Goal: Use online tool/utility: Utilize a website feature to perform a specific function

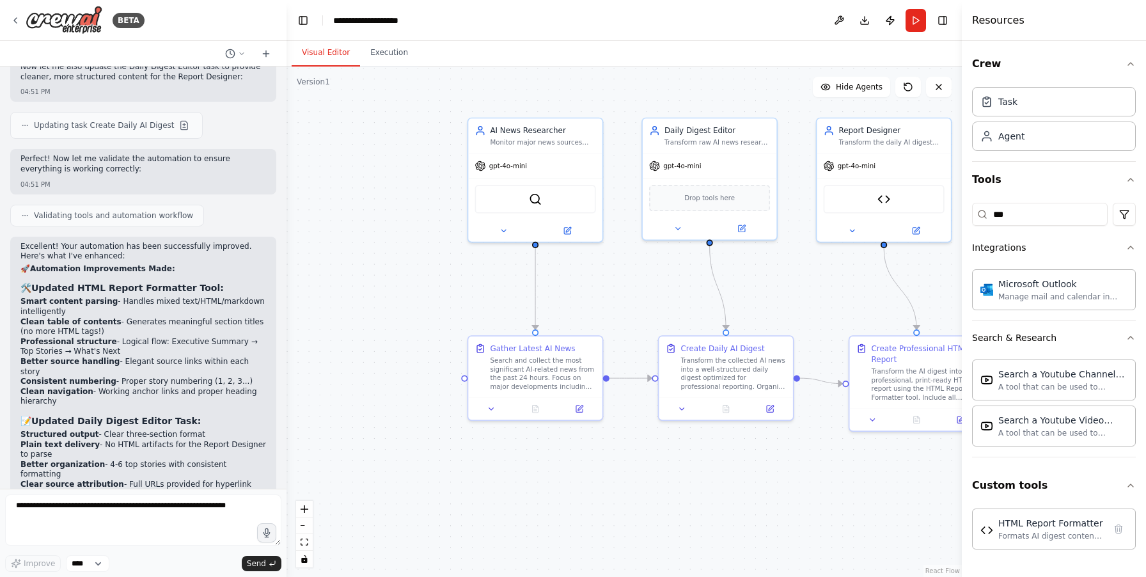
scroll to position [7053, 0]
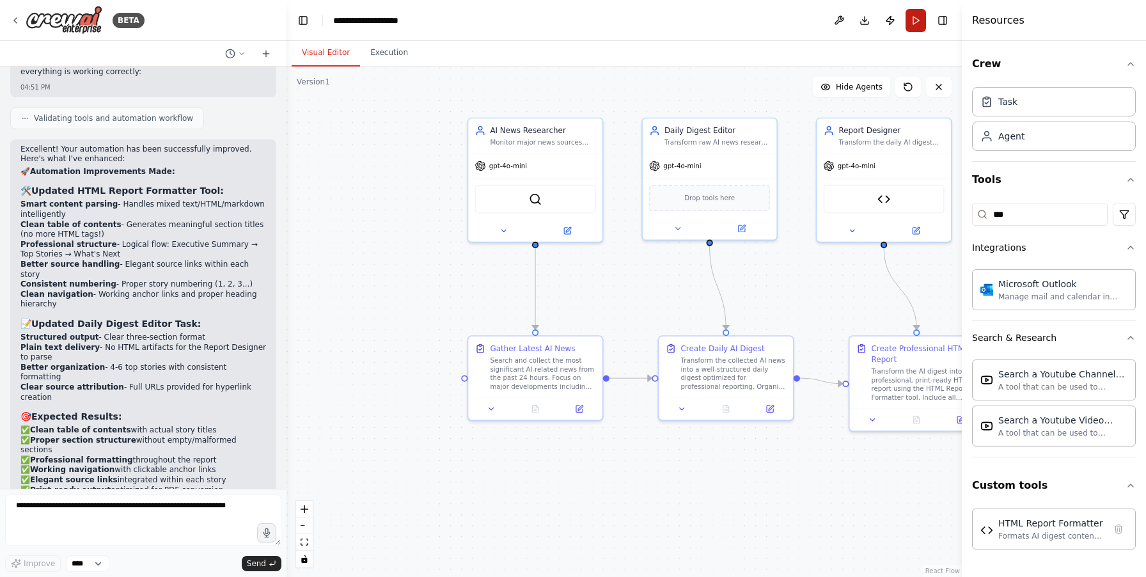
click at [915, 17] on button "Run" at bounding box center [916, 20] width 20 height 23
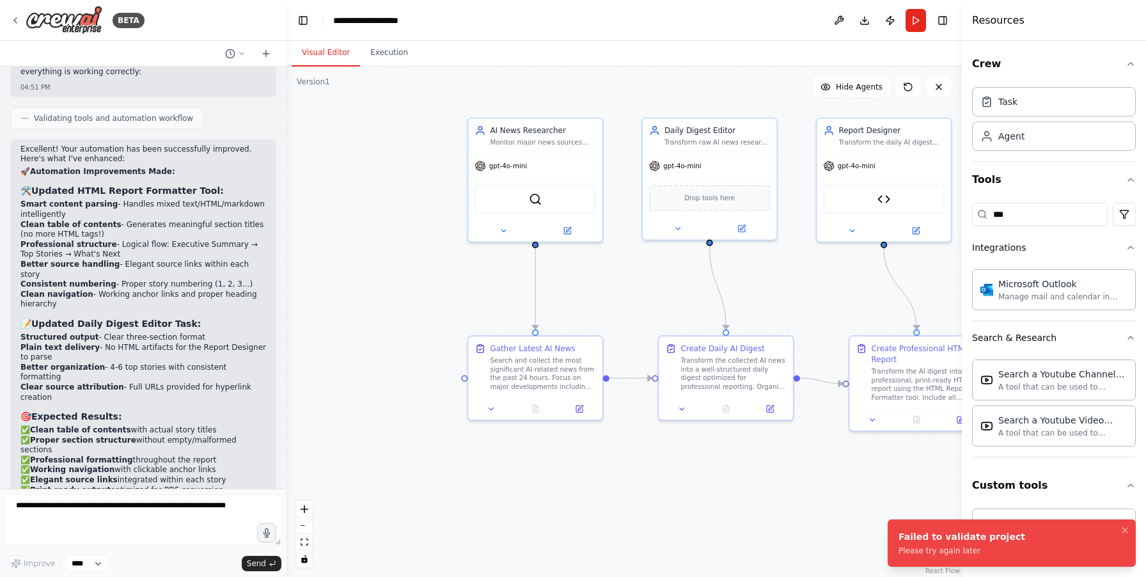
click at [922, 556] on li "Failed to validate project Please try again later" at bounding box center [1012, 542] width 248 height 47
click at [65, 510] on textarea at bounding box center [143, 519] width 276 height 51
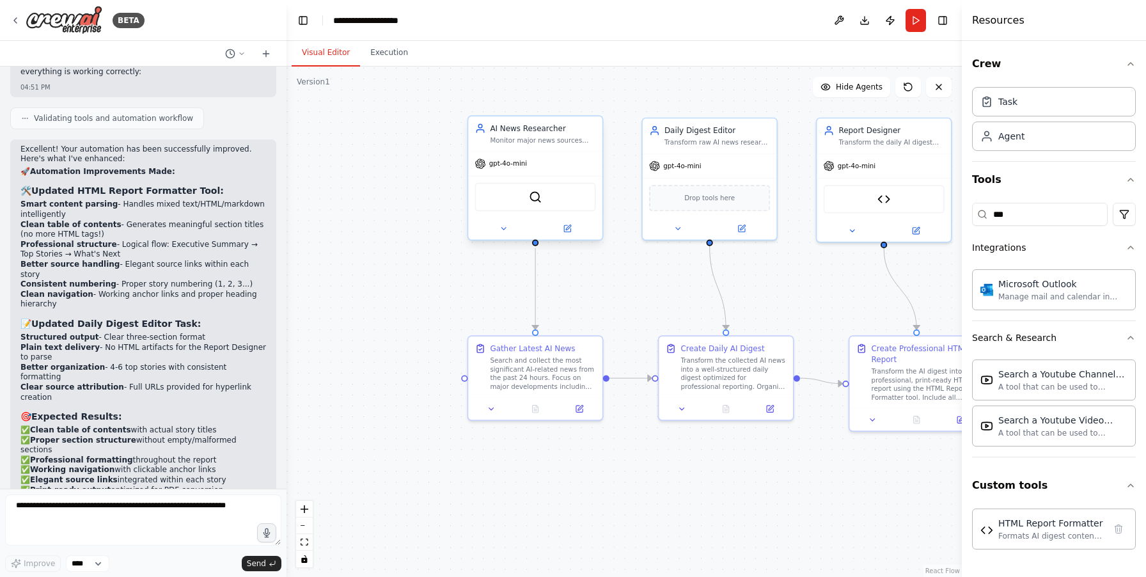
click at [525, 133] on div "AI News Researcher" at bounding box center [543, 128] width 106 height 11
click at [951, 19] on button "Toggle Right Sidebar" at bounding box center [943, 21] width 18 height 18
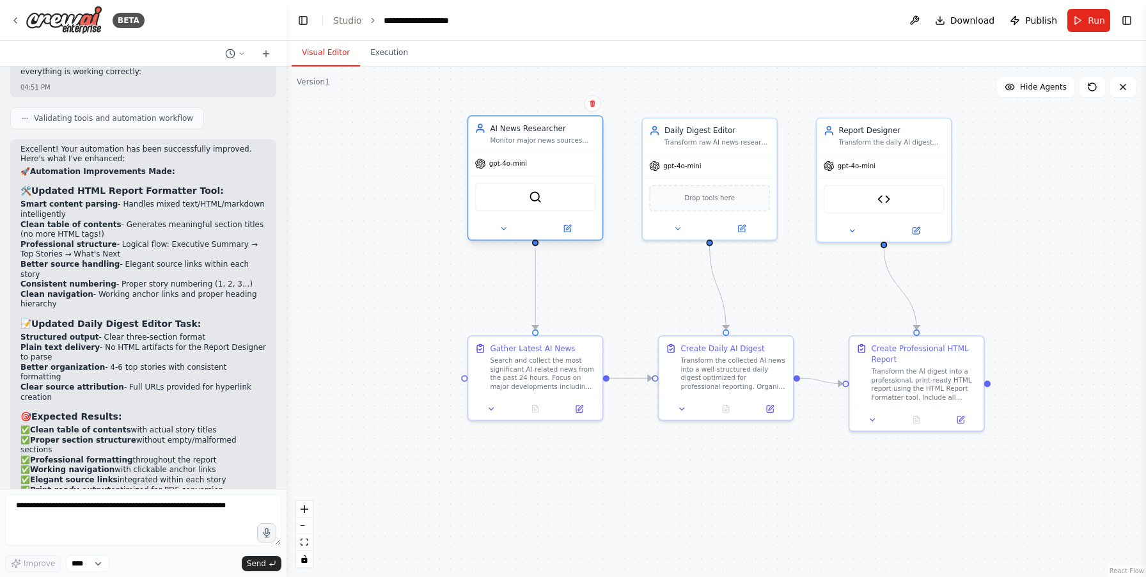
click at [553, 164] on div "gpt-4o-mini" at bounding box center [535, 164] width 134 height 24
click at [1079, 15] on button "Run" at bounding box center [1088, 20] width 43 height 23
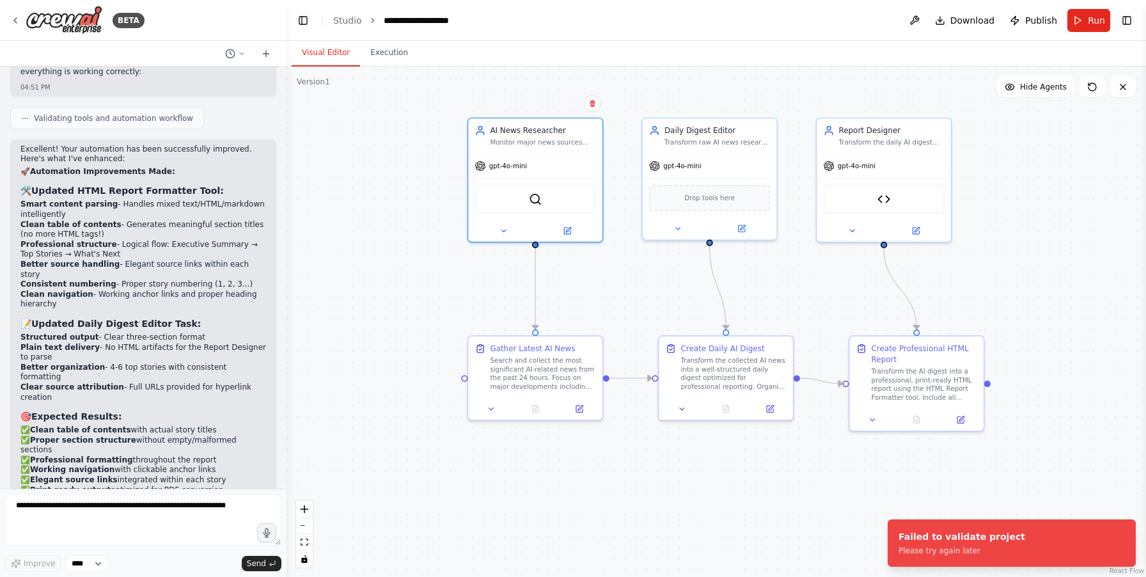
click at [319, 216] on div ".deletable-edge-delete-btn { width: 20px; height: 20px; border: 0px solid #ffff…" at bounding box center [715, 322] width 859 height 510
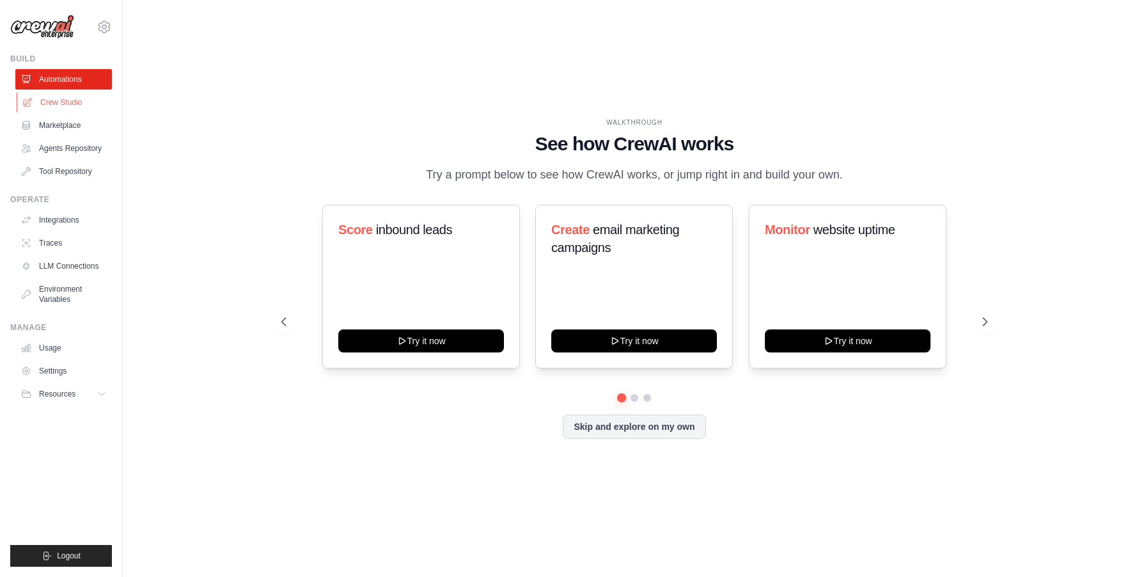
click at [54, 105] on link "Crew Studio" at bounding box center [65, 102] width 97 height 20
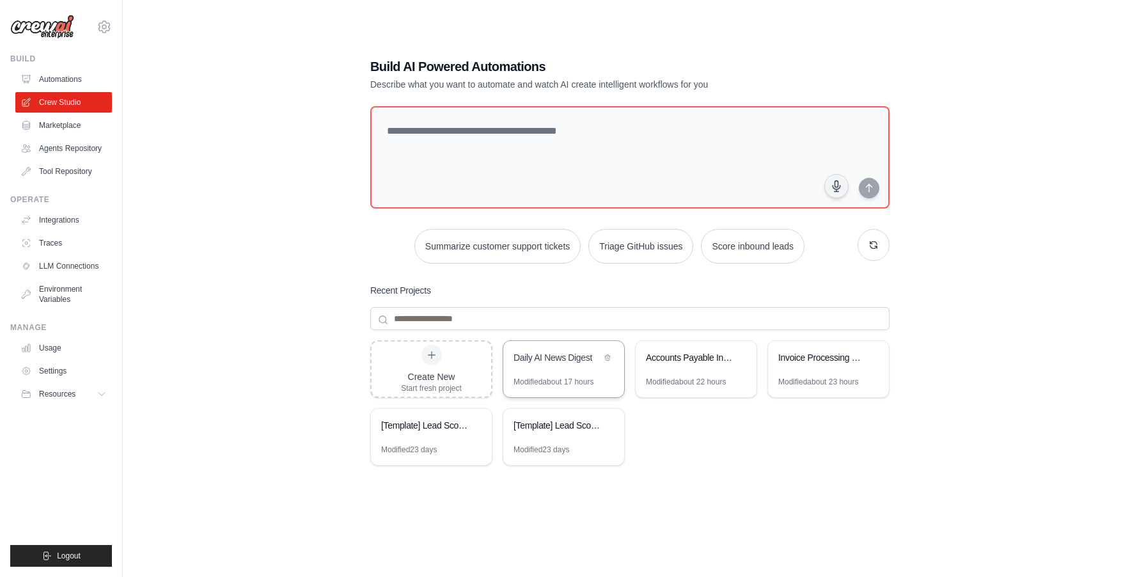
click at [560, 365] on div "Daily AI News Digest" at bounding box center [558, 358] width 88 height 15
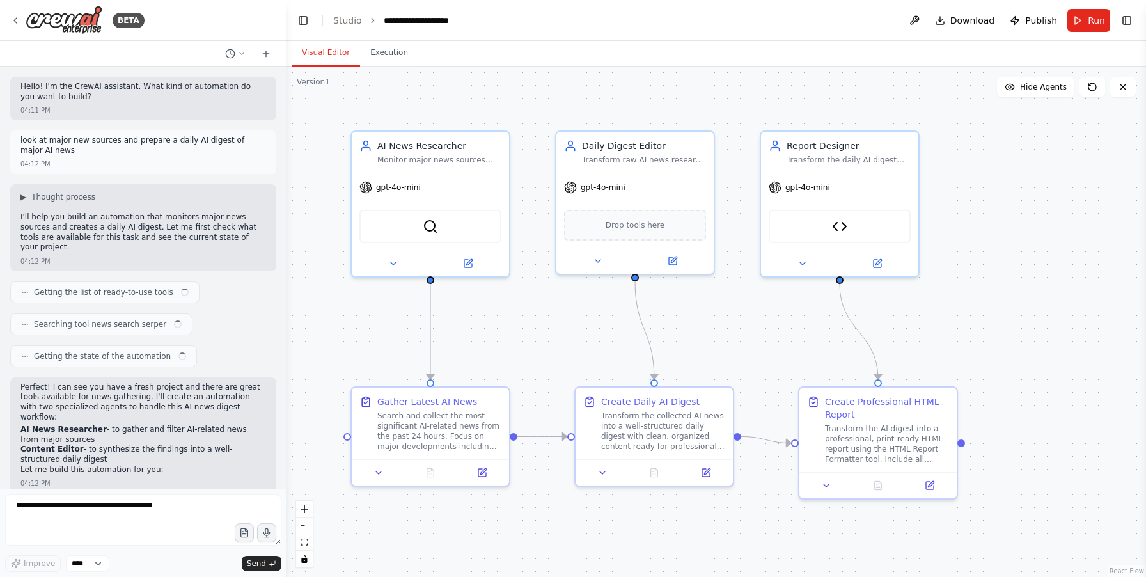
scroll to position [6979, 0]
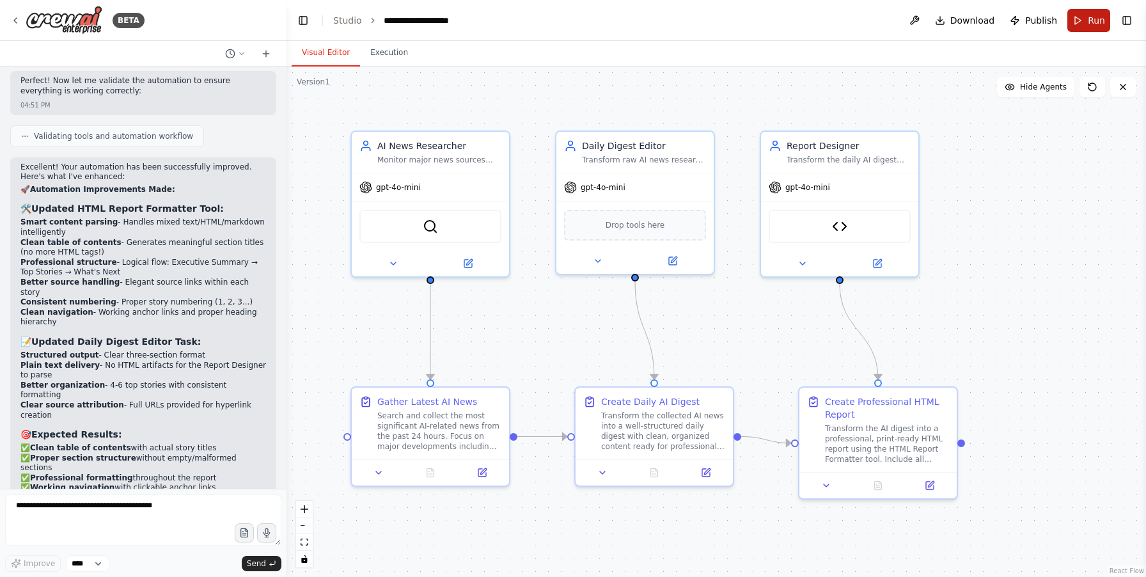
click at [1090, 14] on span "Run" at bounding box center [1096, 20] width 17 height 13
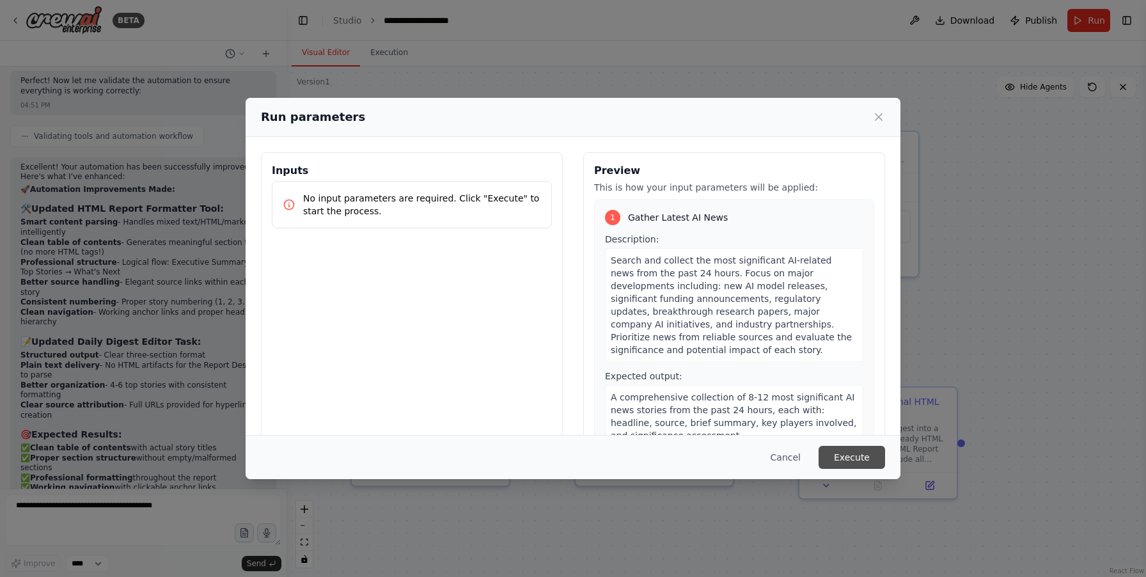
click at [838, 455] on button "Execute" at bounding box center [852, 457] width 67 height 23
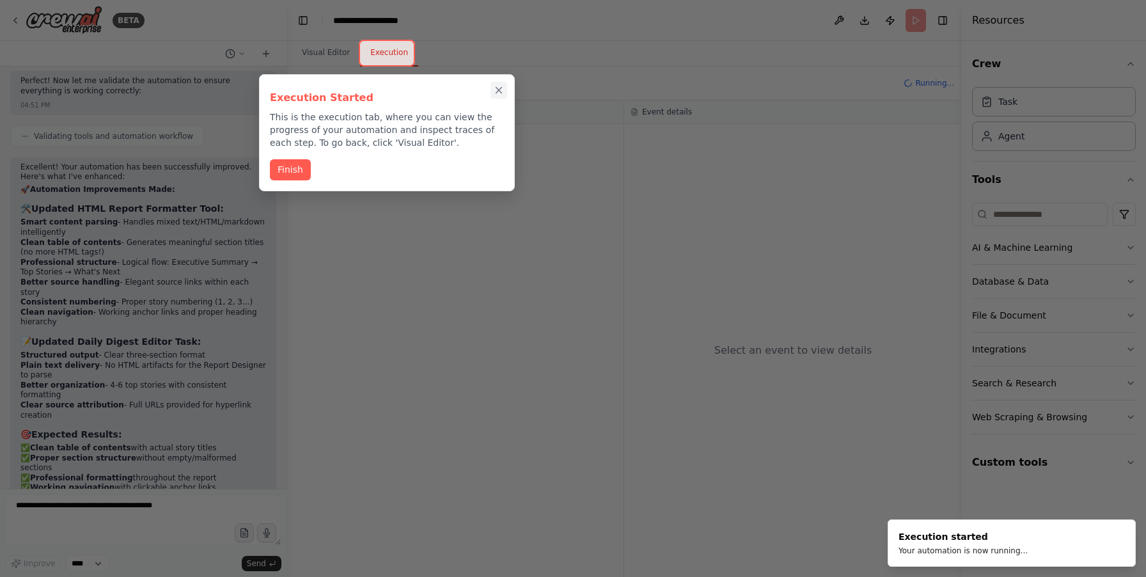
click at [498, 90] on icon "Close walkthrough" at bounding box center [499, 91] width 6 height 6
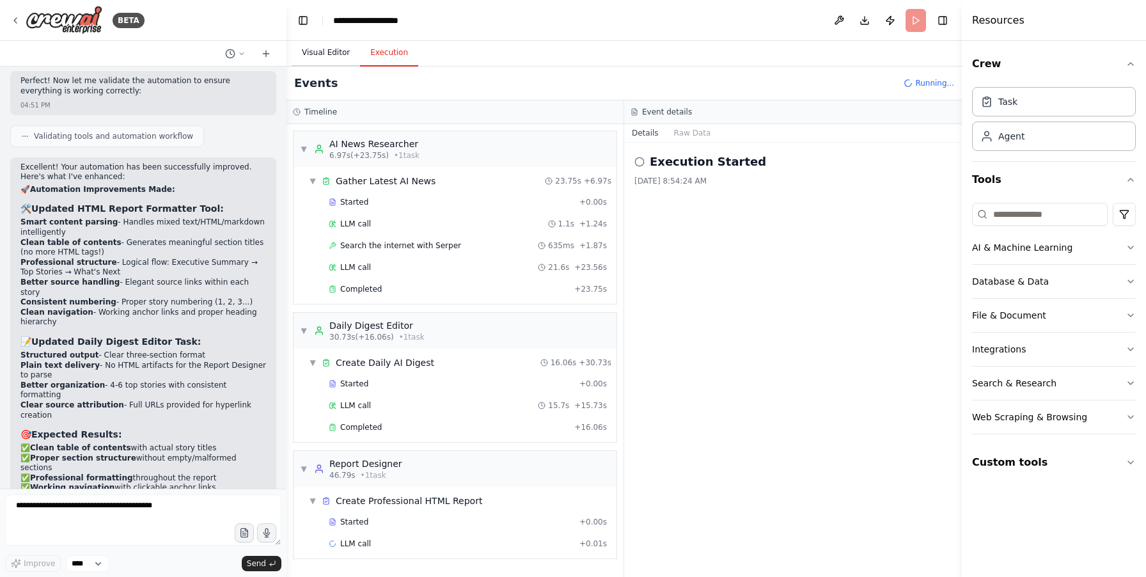
click at [329, 54] on button "Visual Editor" at bounding box center [326, 53] width 68 height 27
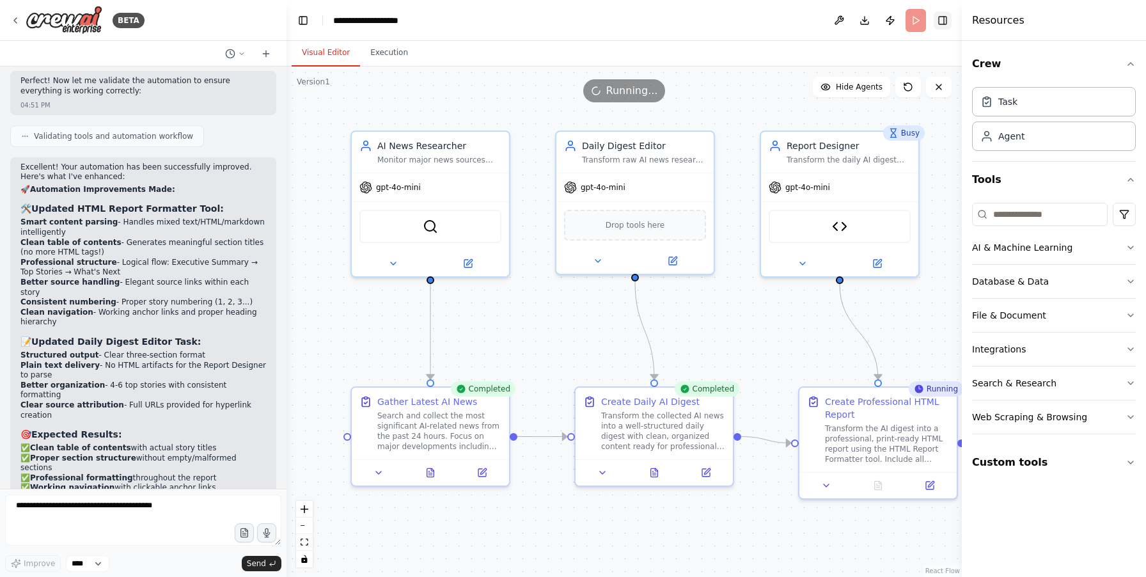
click at [942, 24] on button "Toggle Right Sidebar" at bounding box center [943, 21] width 18 height 18
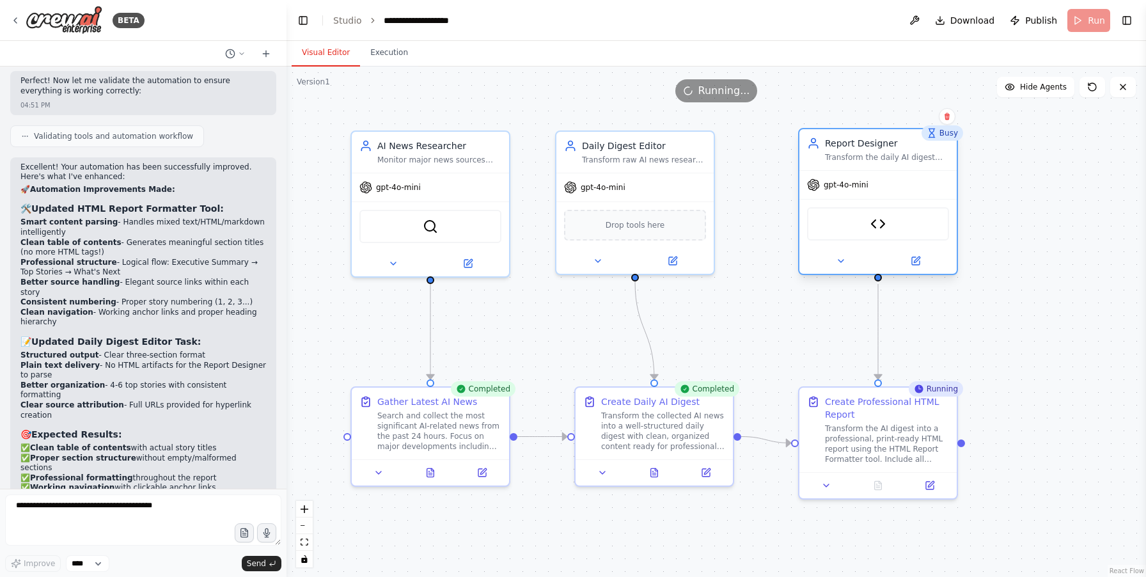
drag, startPoint x: 914, startPoint y: 171, endPoint x: 954, endPoint y: 170, distance: 40.3
click at [954, 170] on div "gpt-4o-mini HTML Report Formatter" at bounding box center [877, 222] width 157 height 104
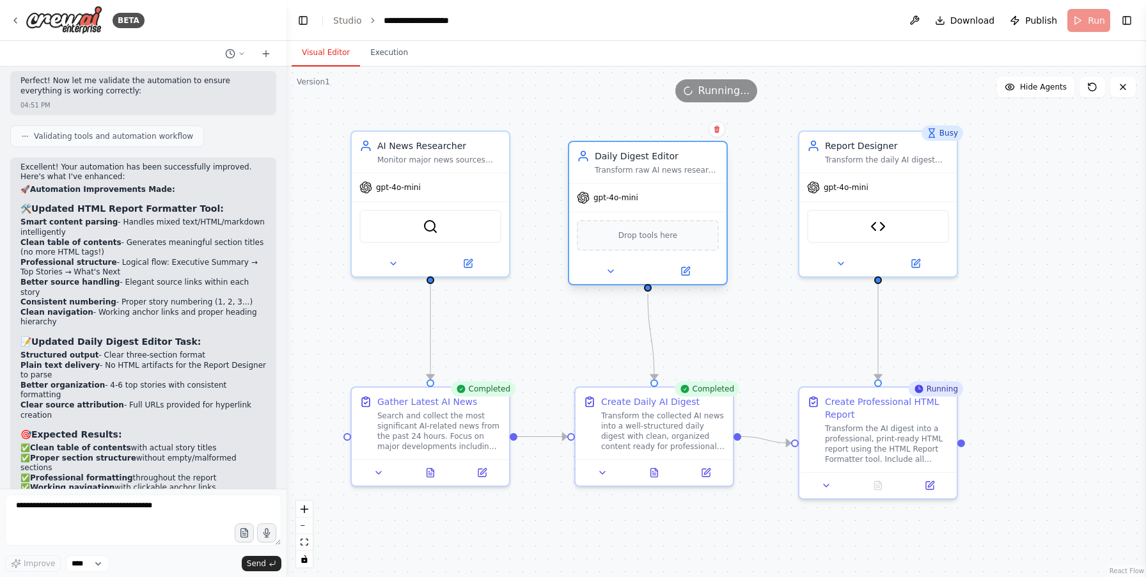
drag, startPoint x: 706, startPoint y: 173, endPoint x: 719, endPoint y: 184, distance: 16.9
click at [719, 184] on div "gpt-4o-mini" at bounding box center [647, 198] width 157 height 28
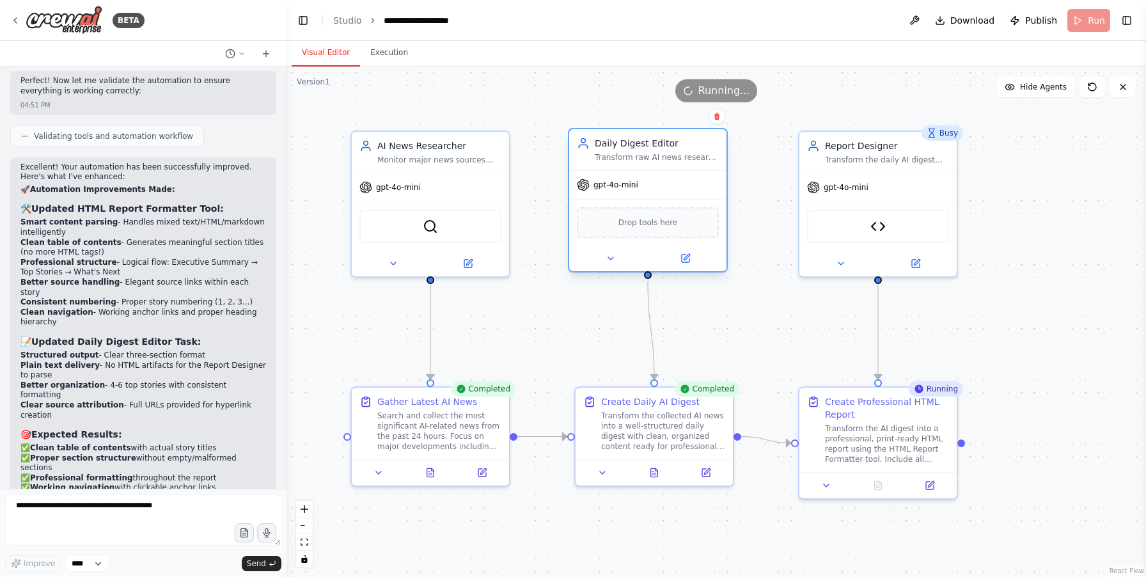
drag, startPoint x: 723, startPoint y: 215, endPoint x: 721, endPoint y: 200, distance: 15.5
click at [721, 200] on div "Drop tools here" at bounding box center [647, 222] width 157 height 47
click at [1010, 210] on div ".deletable-edge-delete-btn { width: 20px; height: 20px; border: 0px solid #ffff…" at bounding box center [715, 322] width 859 height 510
click at [380, 48] on button "Execution" at bounding box center [389, 53] width 58 height 27
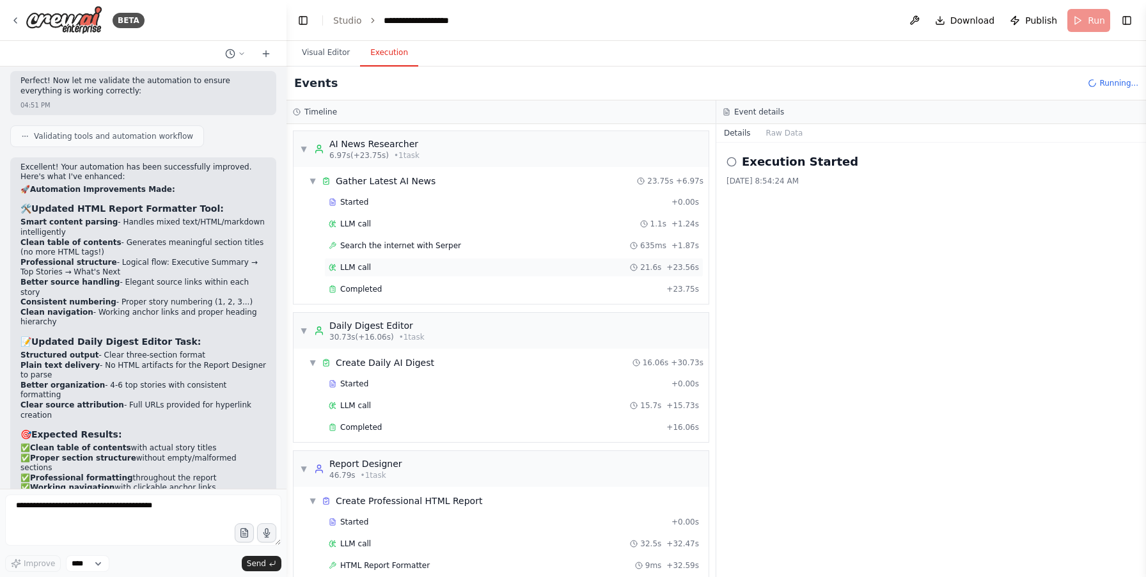
scroll to position [40, 0]
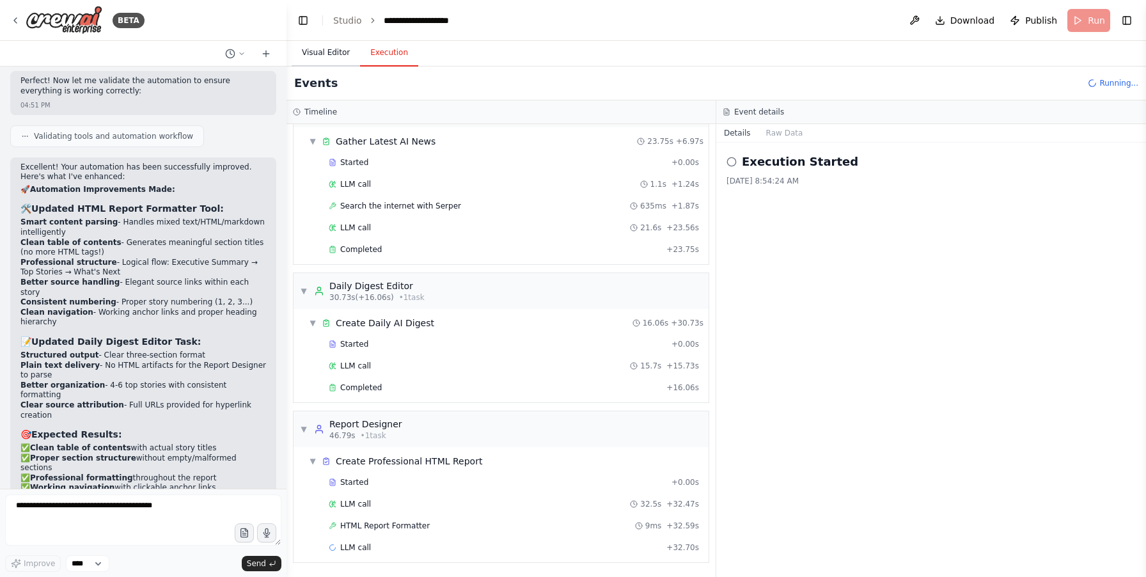
click at [312, 50] on button "Visual Editor" at bounding box center [326, 53] width 68 height 27
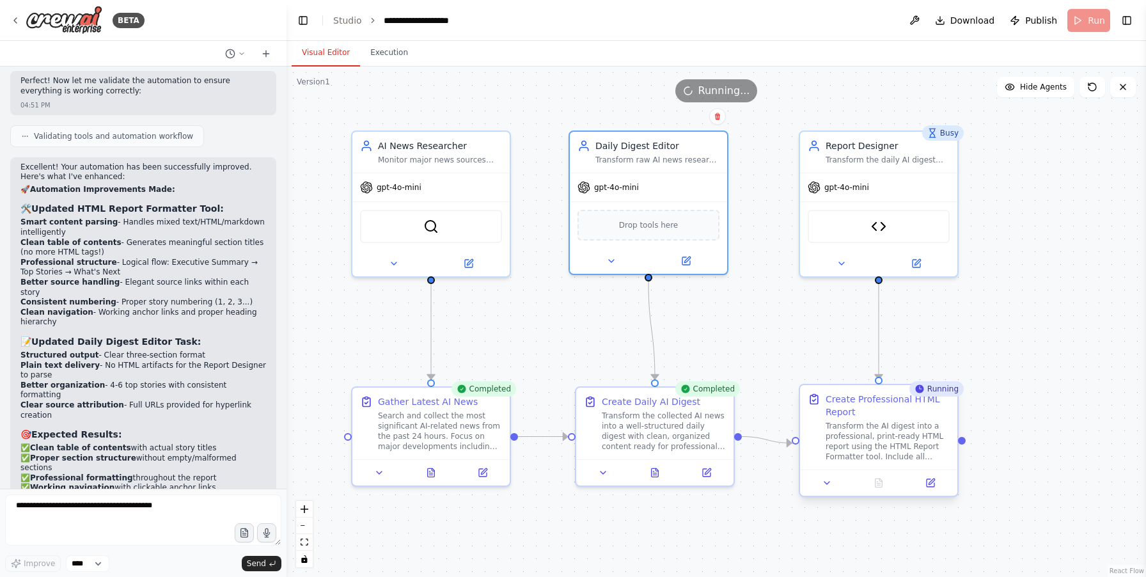
click at [914, 464] on div "Create Professional HTML Report Transform the AI digest into a professional, pr…" at bounding box center [878, 427] width 157 height 84
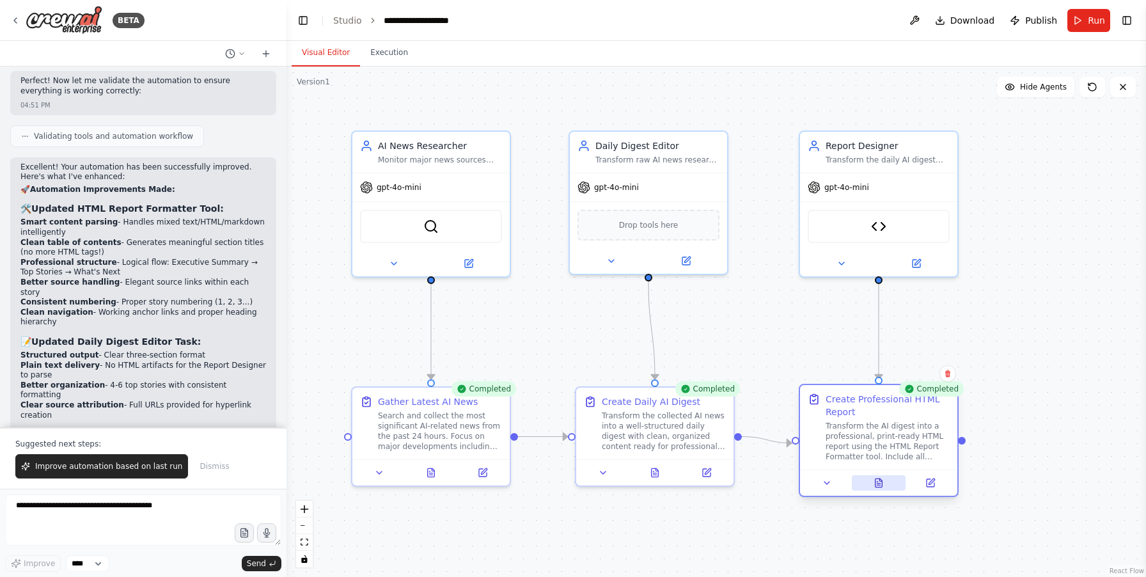
click at [884, 487] on button at bounding box center [879, 482] width 54 height 15
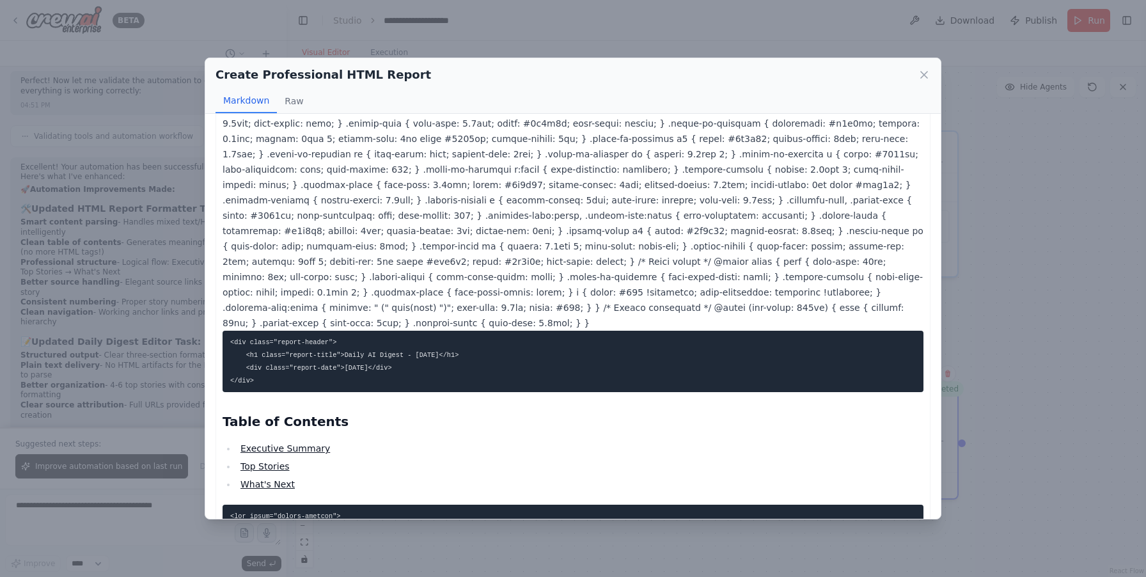
scroll to position [0, 0]
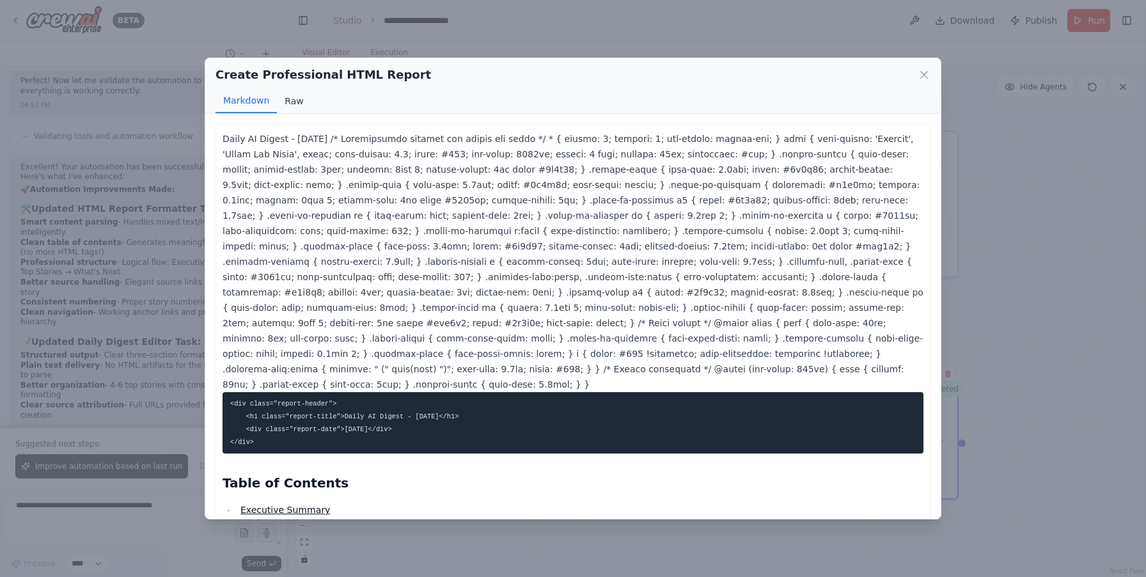
click at [286, 106] on button "Raw" at bounding box center [294, 101] width 34 height 24
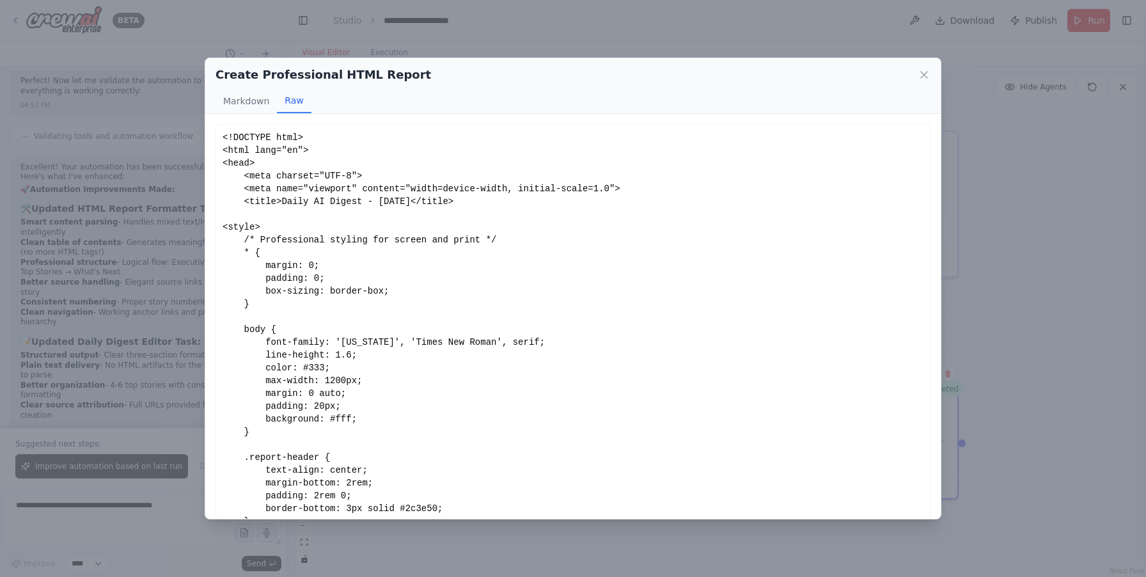
click at [913, 67] on div "Create Professional HTML Report" at bounding box center [573, 75] width 715 height 18
click at [926, 67] on div "Create Professional HTML Report" at bounding box center [573, 75] width 715 height 18
click at [922, 72] on icon at bounding box center [924, 74] width 13 height 13
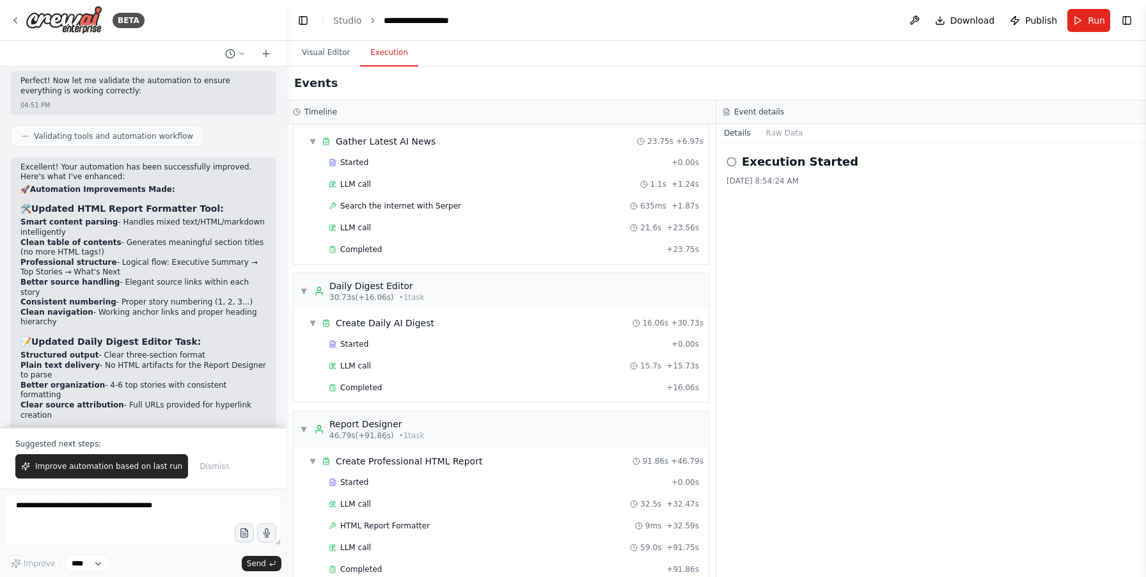
click at [389, 51] on button "Execution" at bounding box center [389, 53] width 58 height 27
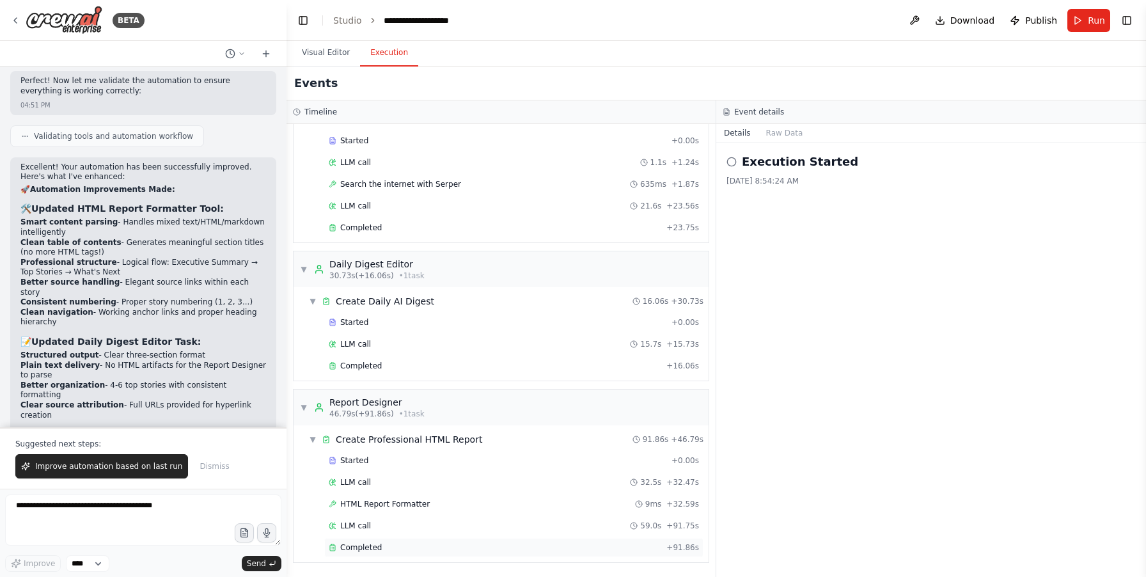
click at [370, 547] on span "Completed" at bounding box center [361, 547] width 42 height 10
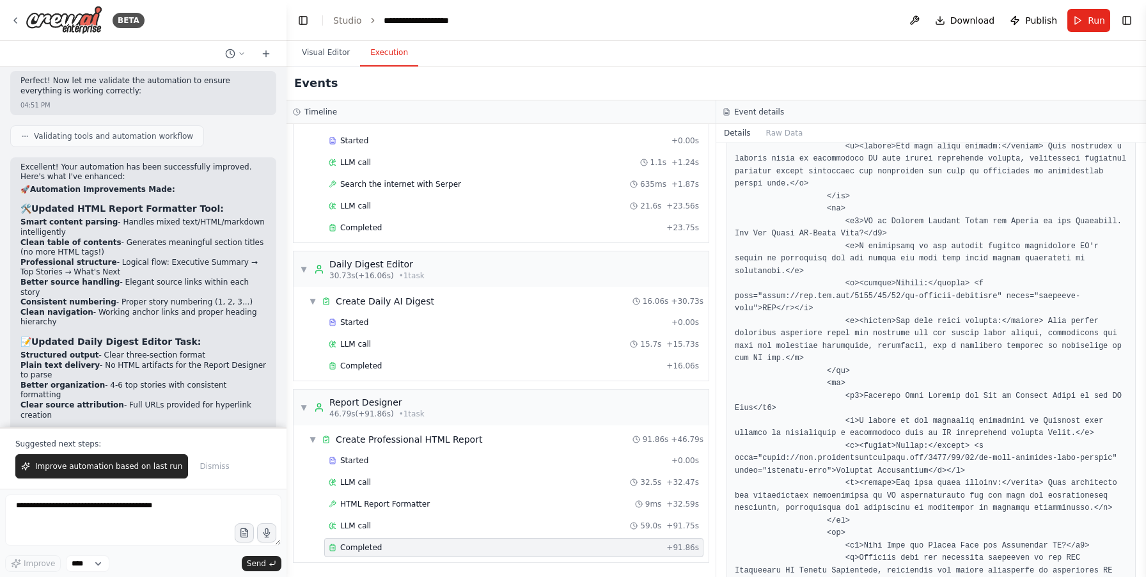
scroll to position [4084, 0]
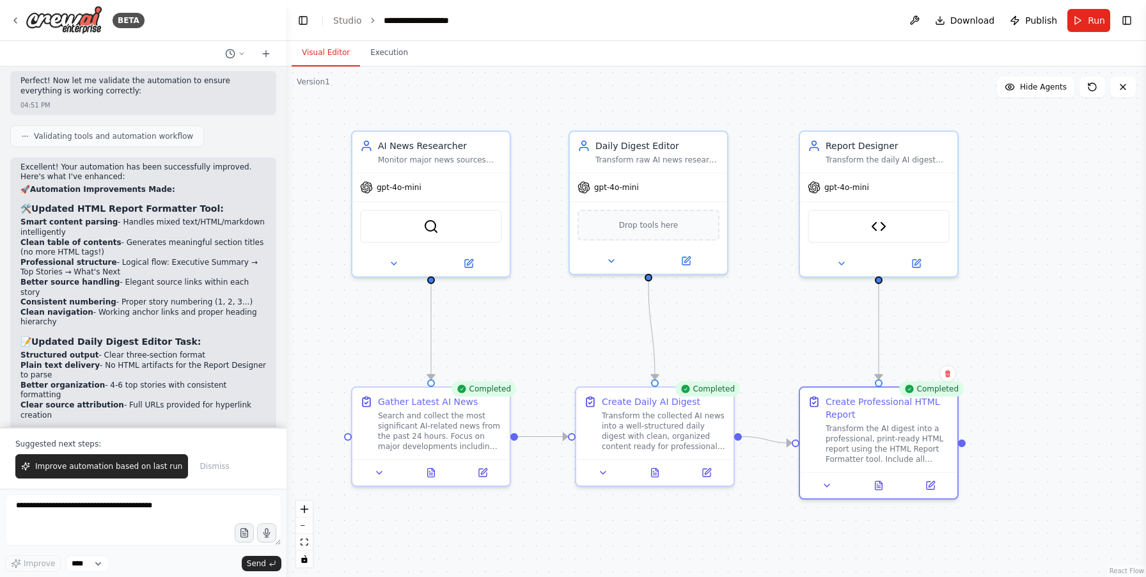
click at [326, 59] on button "Visual Editor" at bounding box center [326, 53] width 68 height 27
click at [826, 483] on icon at bounding box center [826, 483] width 5 height 3
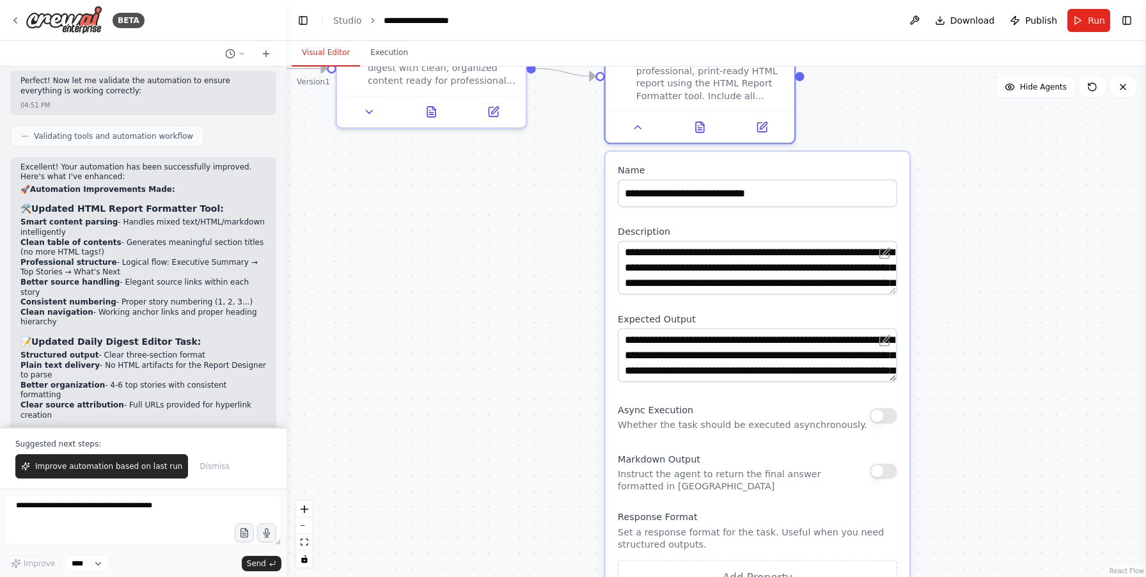
drag, startPoint x: 1040, startPoint y: 465, endPoint x: 893, endPoint y: 105, distance: 388.9
click at [893, 105] on div ".deletable-edge-delete-btn { width: 20px; height: 20px; border: 0px solid #ffff…" at bounding box center [715, 322] width 859 height 510
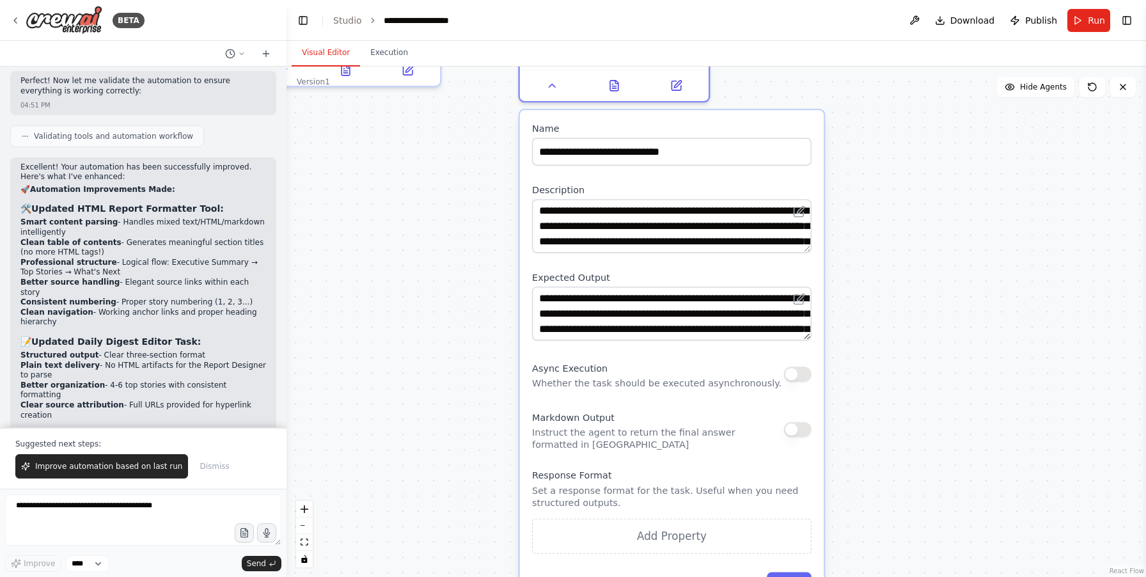
drag, startPoint x: 975, startPoint y: 405, endPoint x: 884, endPoint y: 360, distance: 101.5
click at [891, 366] on div ".deletable-edge-delete-btn { width: 20px; height: 20px; border: 0px solid #ffff…" at bounding box center [715, 322] width 859 height 510
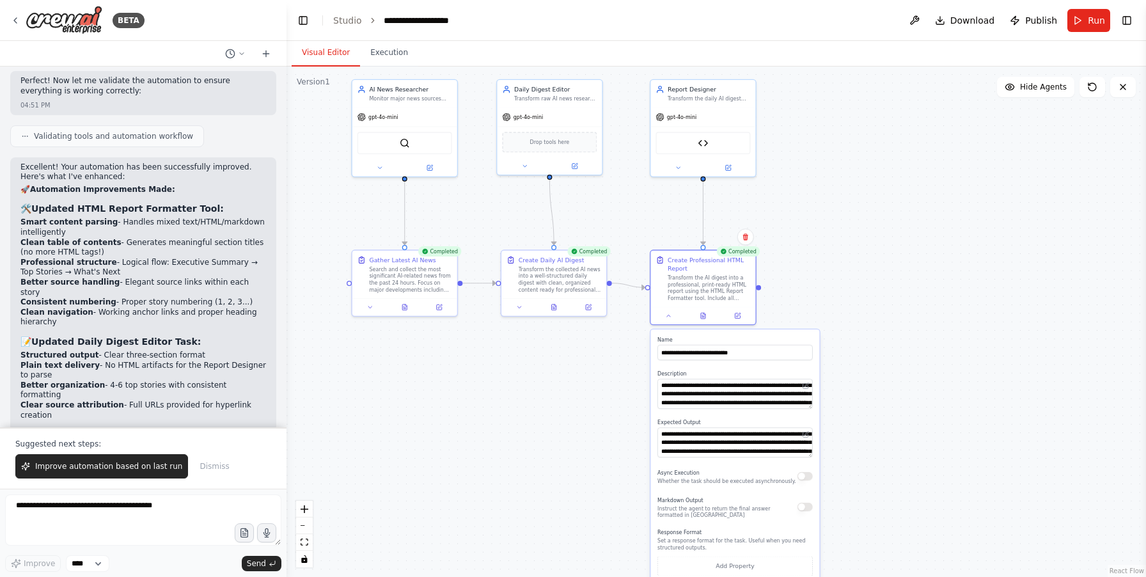
drag, startPoint x: 934, startPoint y: 170, endPoint x: 873, endPoint y: 343, distance: 183.9
click at [884, 347] on div ".deletable-edge-delete-btn { width: 20px; height: 20px; border: 0px solid #ffff…" at bounding box center [715, 322] width 859 height 510
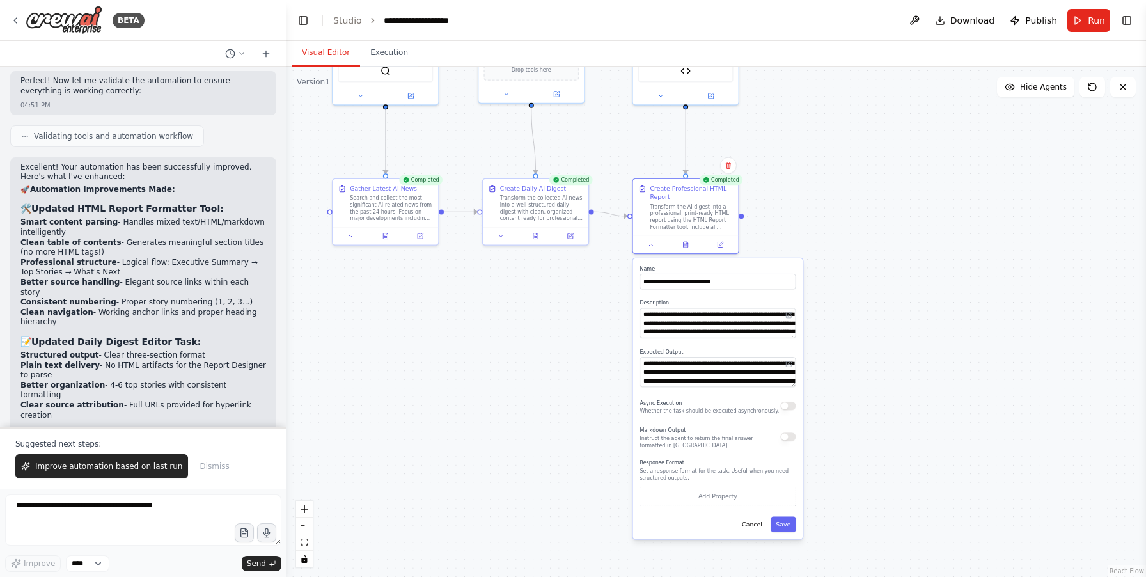
drag, startPoint x: 847, startPoint y: 247, endPoint x: 836, endPoint y: 161, distance: 86.5
click at [836, 161] on div ".deletable-edge-delete-btn { width: 20px; height: 20px; border: 0px solid #ffff…" at bounding box center [715, 322] width 859 height 510
click at [690, 240] on button at bounding box center [686, 242] width 36 height 10
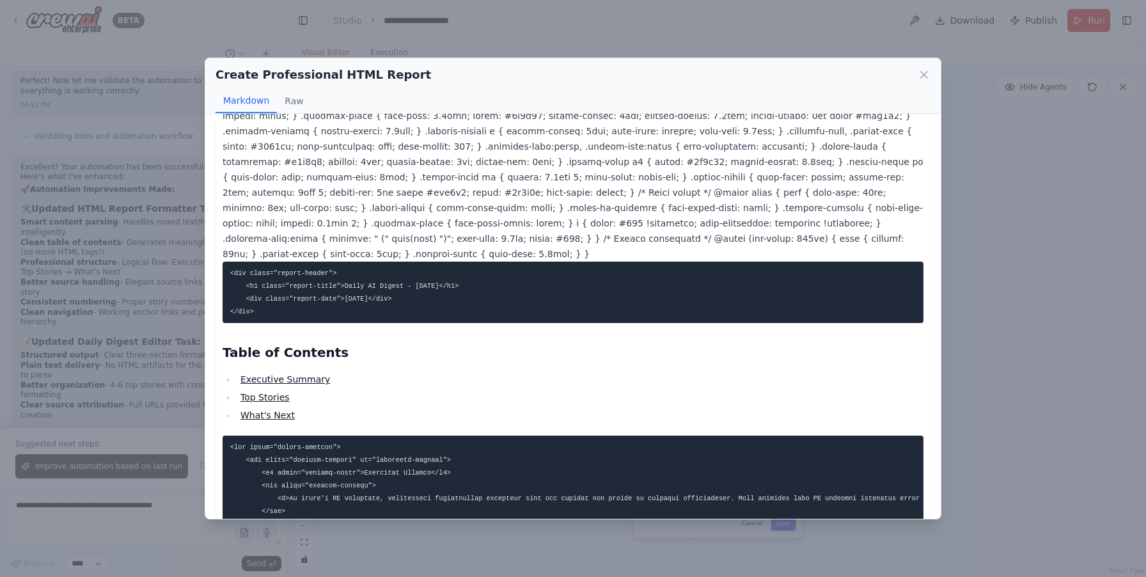
scroll to position [0, 0]
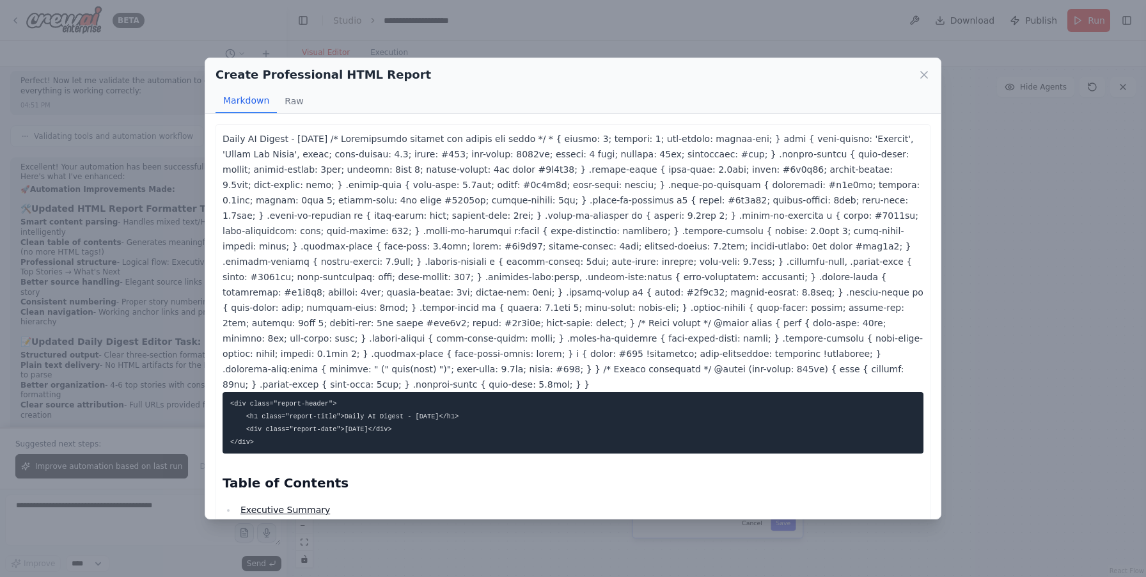
click at [930, 72] on icon at bounding box center [924, 74] width 13 height 13
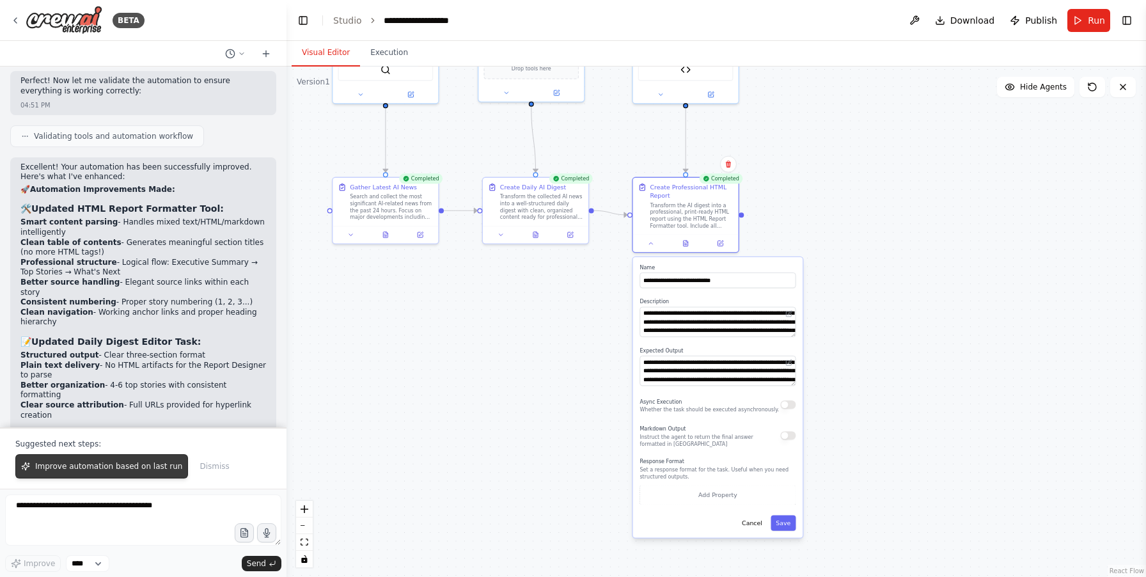
click at [155, 467] on span "Improve automation based on last run" at bounding box center [108, 466] width 147 height 10
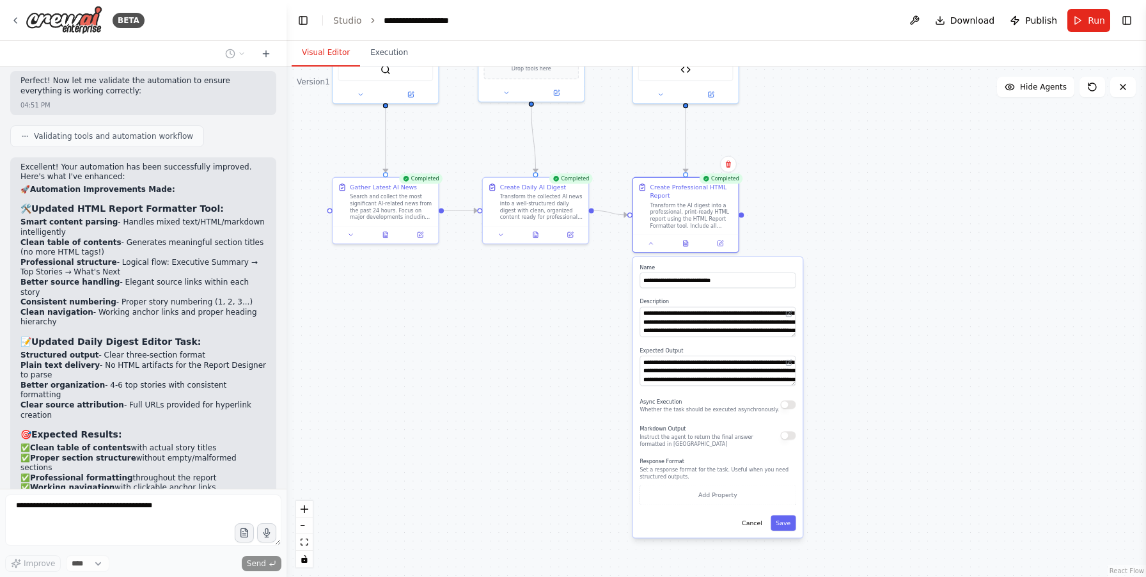
scroll to position [7027, 0]
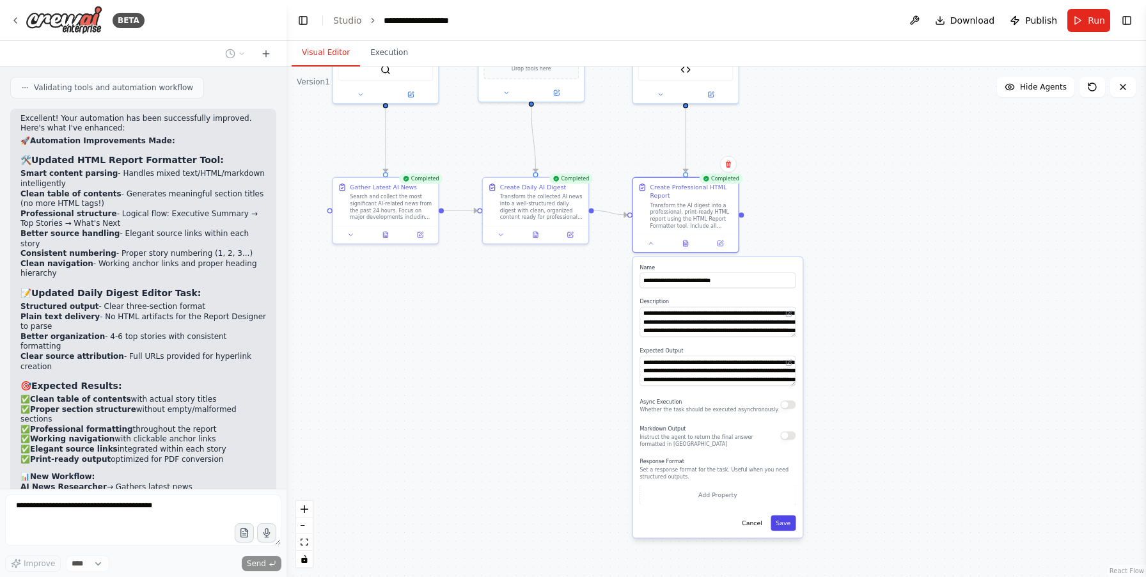
click at [780, 524] on button "Save" at bounding box center [783, 522] width 25 height 15
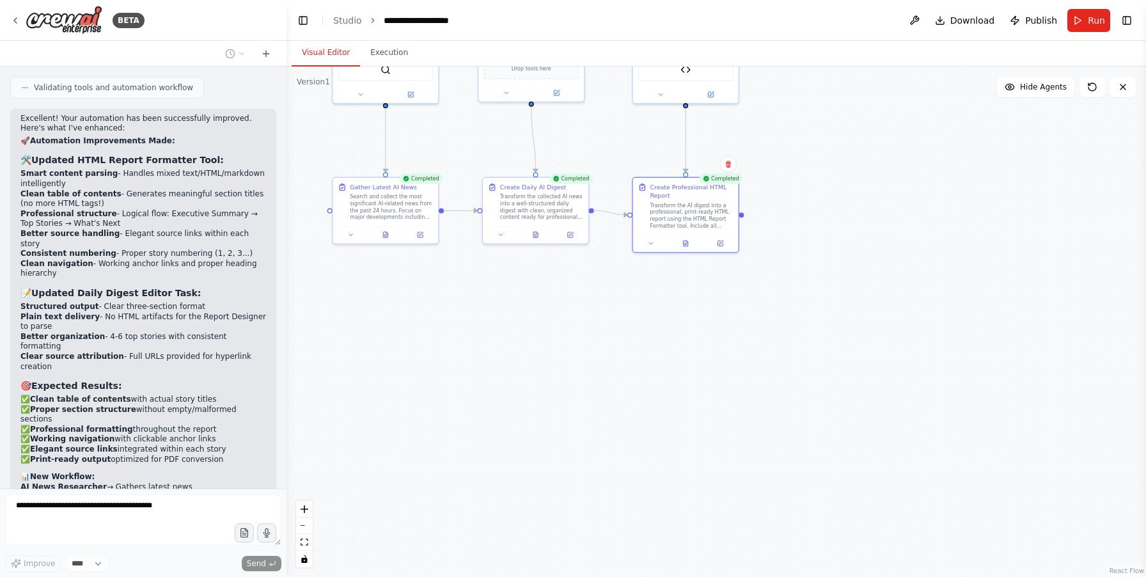
click at [893, 407] on div ".deletable-edge-delete-btn { width: 20px; height: 20px; border: 0px solid #ffff…" at bounding box center [715, 322] width 859 height 510
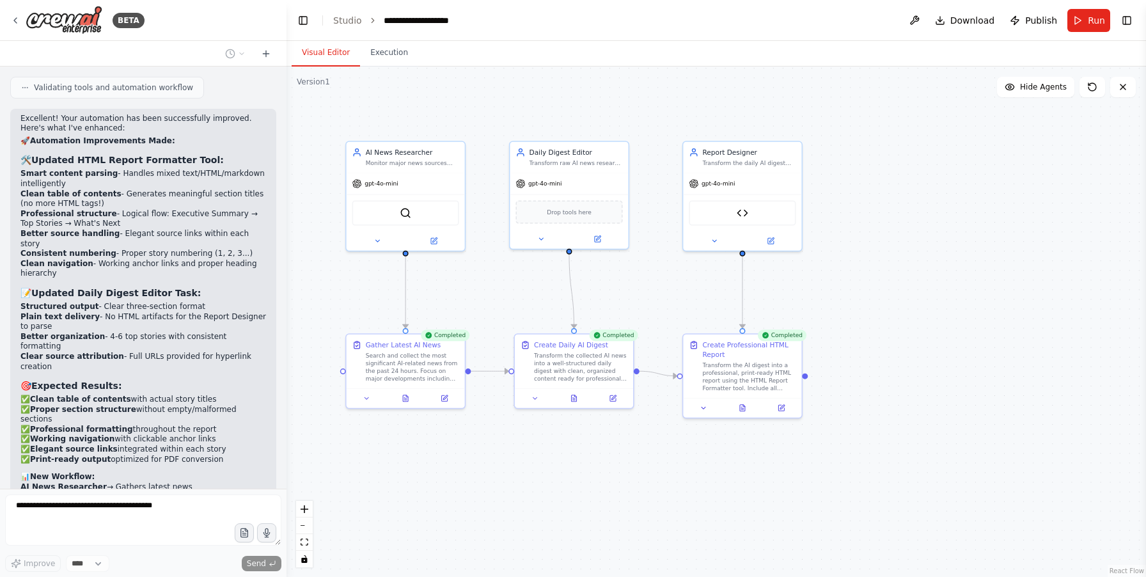
drag, startPoint x: 451, startPoint y: 132, endPoint x: 472, endPoint y: 304, distance: 172.6
click at [472, 304] on div ".deletable-edge-delete-btn { width: 20px; height: 20px; border: 0px solid #ffff…" at bounding box center [715, 322] width 859 height 510
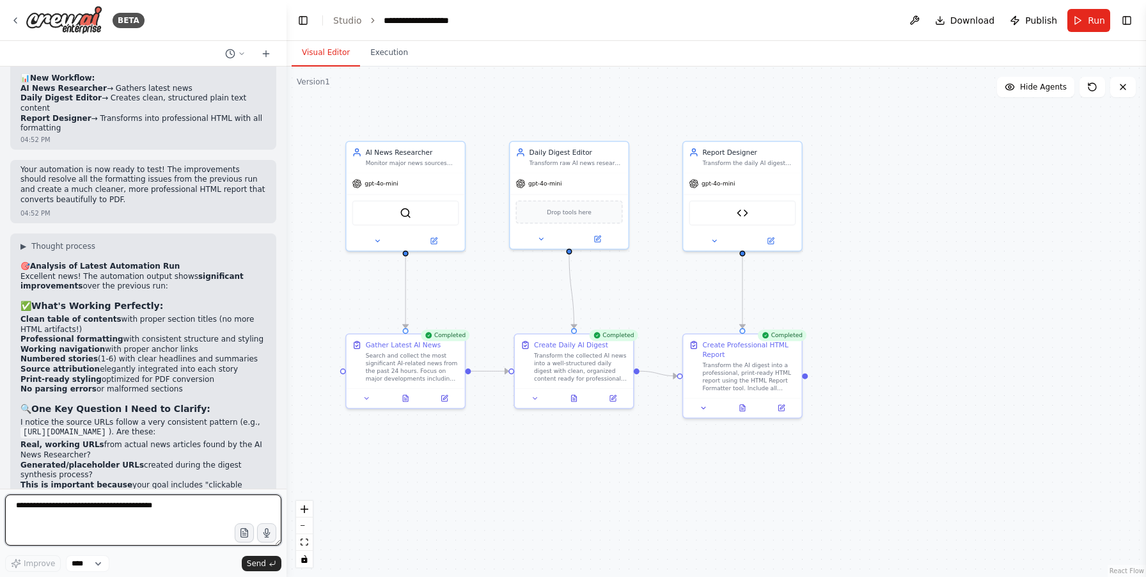
scroll to position [7435, 0]
